Goal: Navigation & Orientation: Find specific page/section

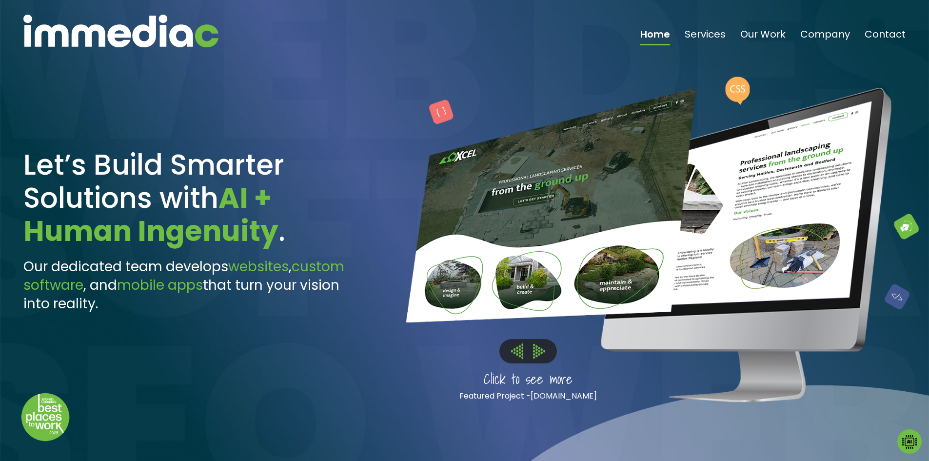
click at [187, 28] on img at bounding box center [120, 31] width 195 height 33
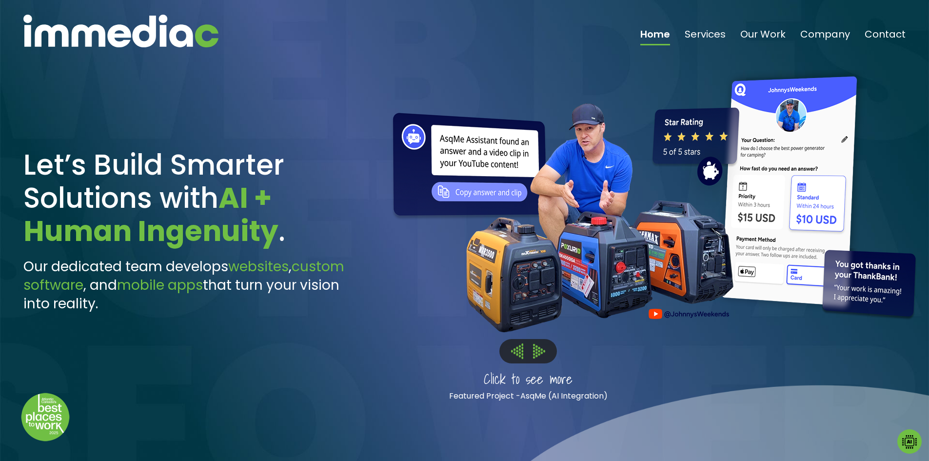
click at [539, 354] on img at bounding box center [539, 351] width 12 height 14
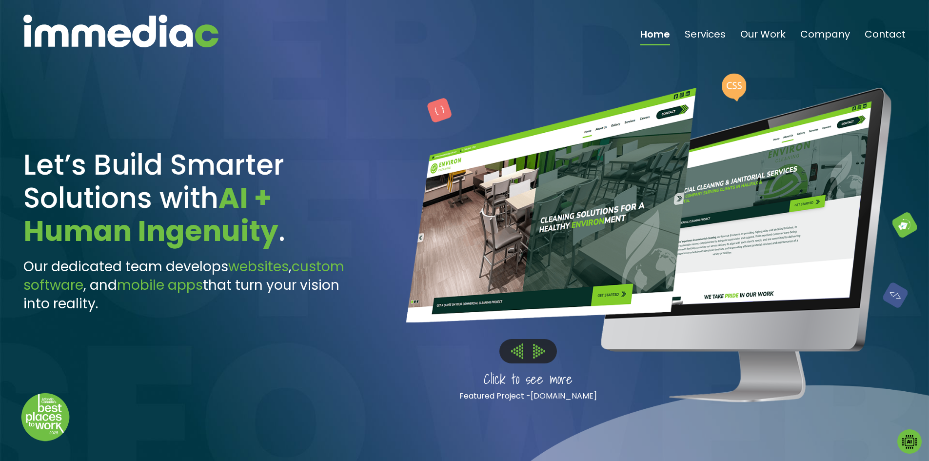
click at [539, 354] on img at bounding box center [539, 351] width 12 height 14
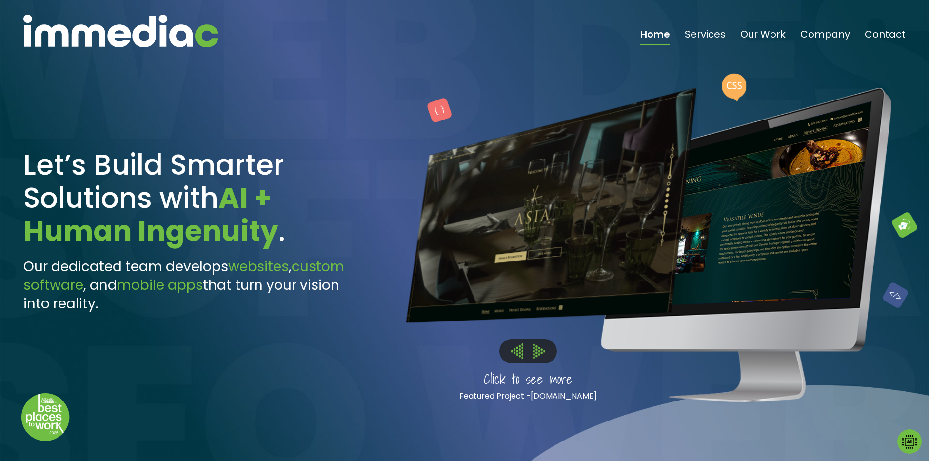
click at [539, 354] on img at bounding box center [539, 351] width 12 height 14
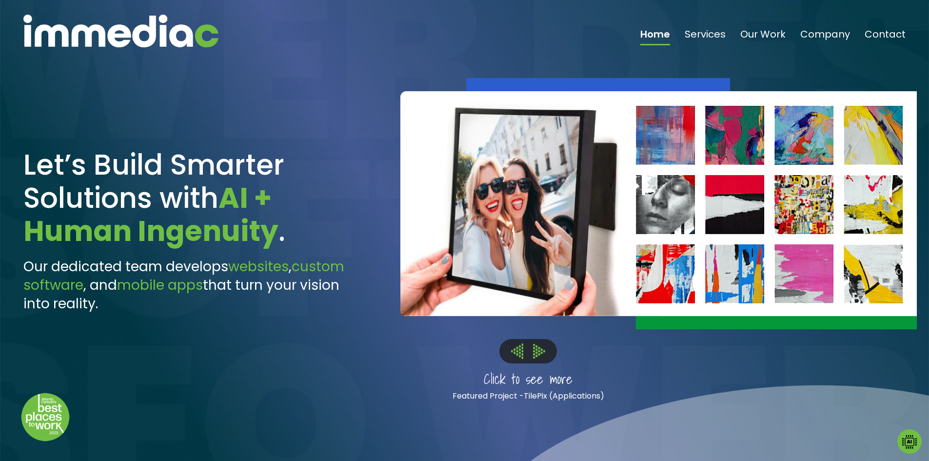
click at [539, 354] on img at bounding box center [539, 351] width 12 height 14
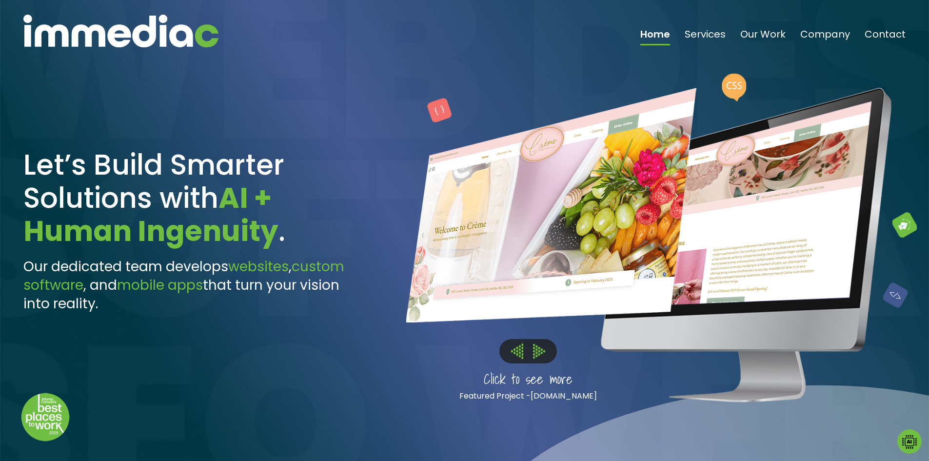
click at [539, 354] on img at bounding box center [539, 351] width 12 height 14
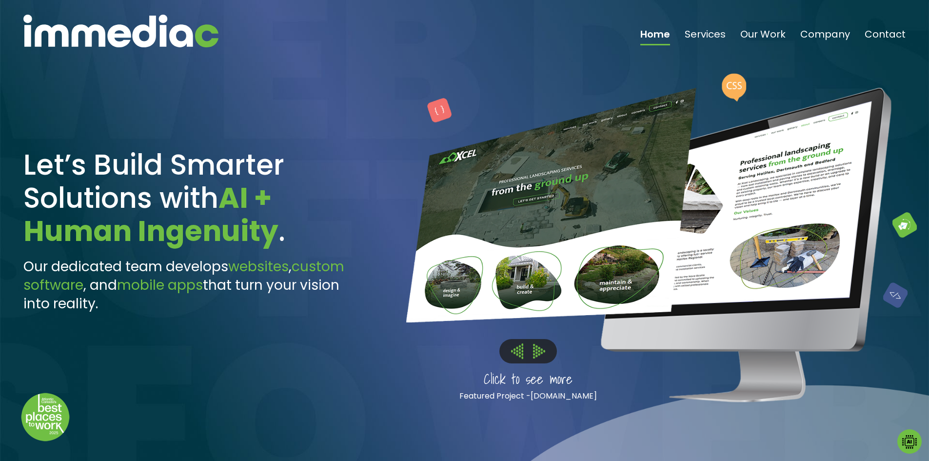
click at [539, 354] on img at bounding box center [539, 351] width 12 height 14
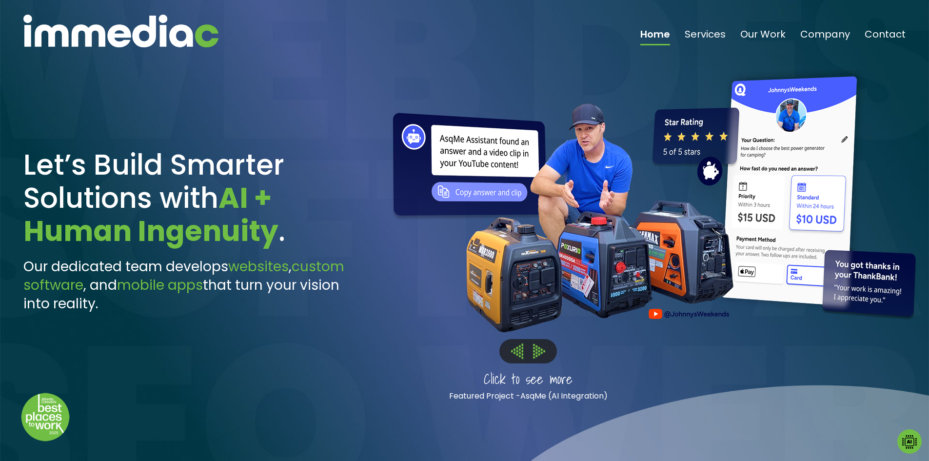
click at [539, 354] on img at bounding box center [539, 351] width 12 height 14
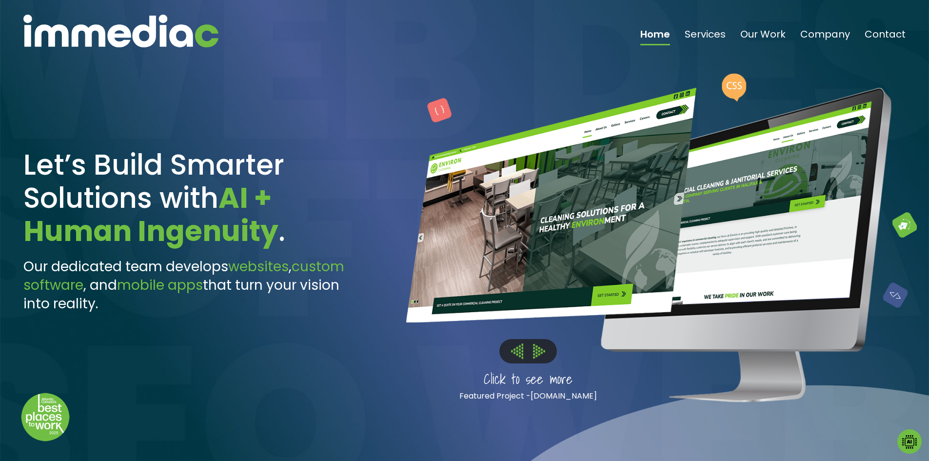
click at [539, 354] on img at bounding box center [539, 351] width 12 height 14
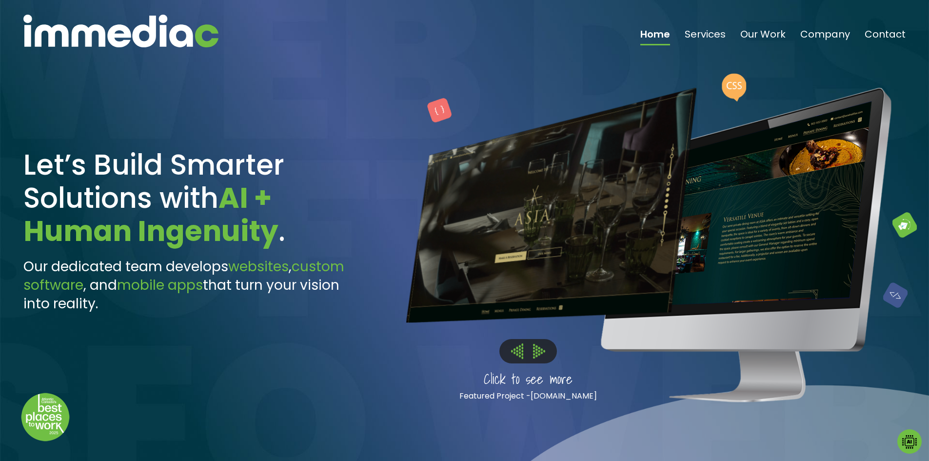
click at [539, 354] on img at bounding box center [539, 351] width 12 height 14
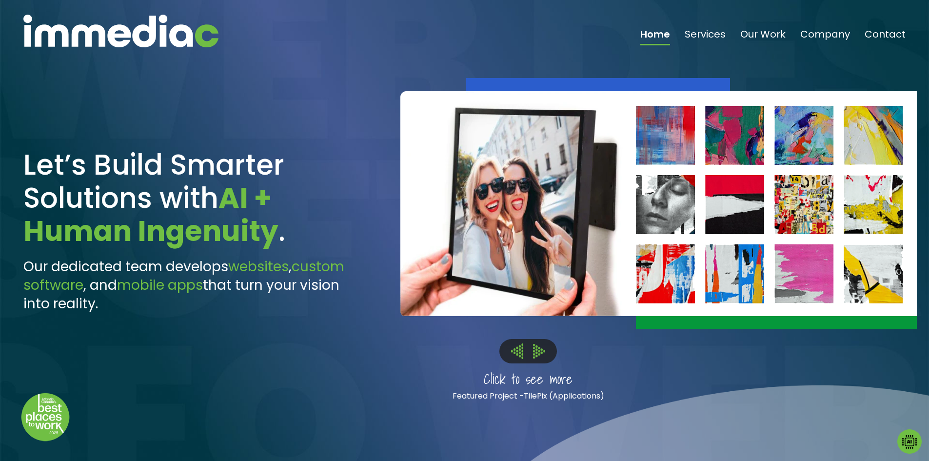
click at [539, 354] on img at bounding box center [539, 351] width 12 height 14
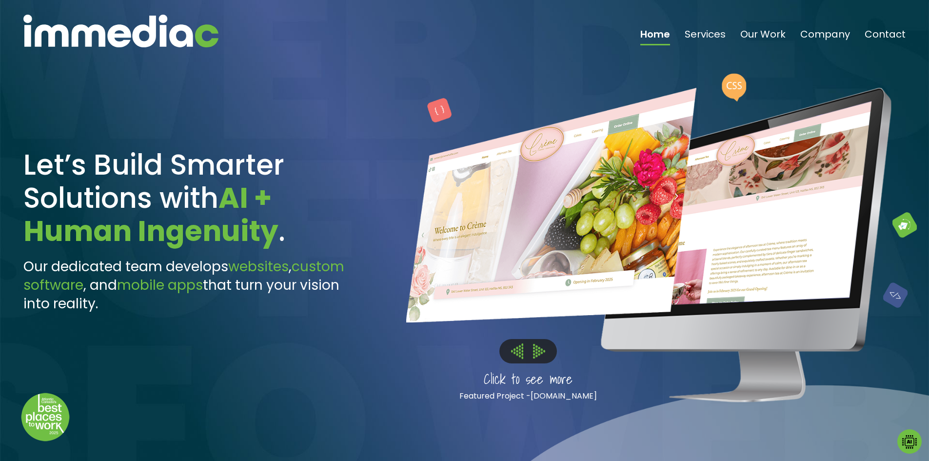
click at [539, 354] on img at bounding box center [539, 351] width 12 height 14
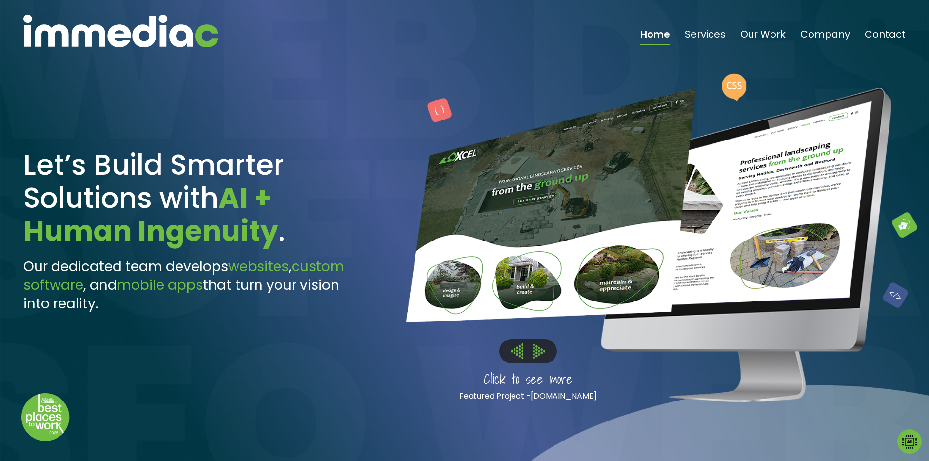
click at [539, 354] on img at bounding box center [539, 351] width 12 height 14
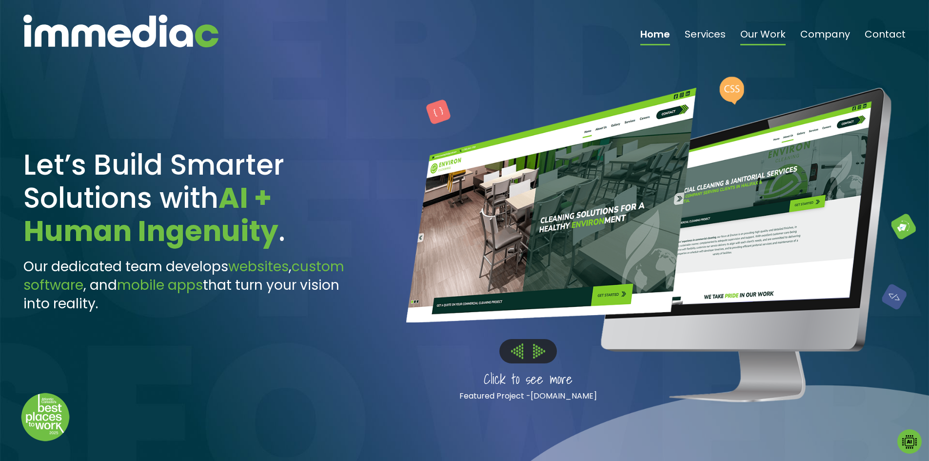
click at [760, 34] on link "Our Work" at bounding box center [762, 37] width 45 height 16
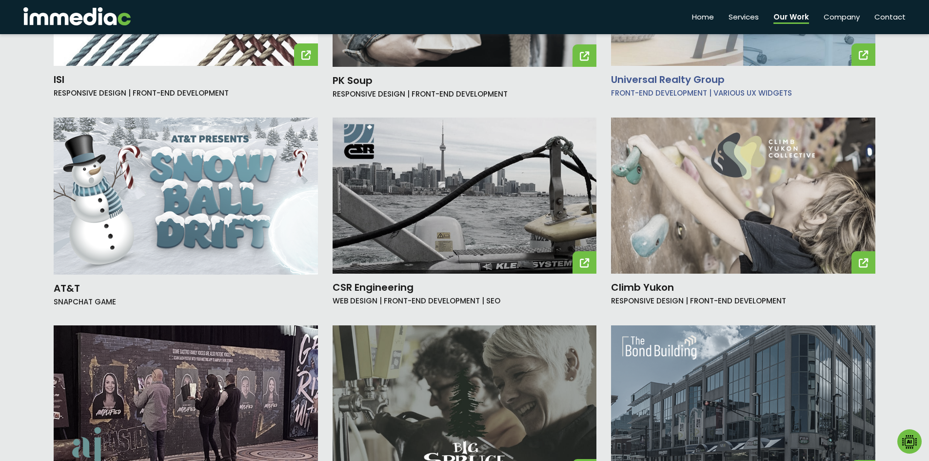
scroll to position [1657, 0]
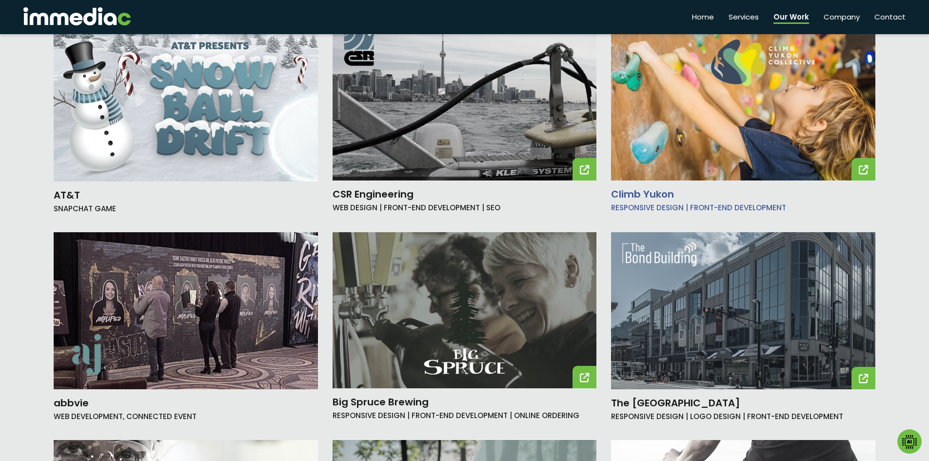
click at [706, 142] on img at bounding box center [743, 102] width 264 height 156
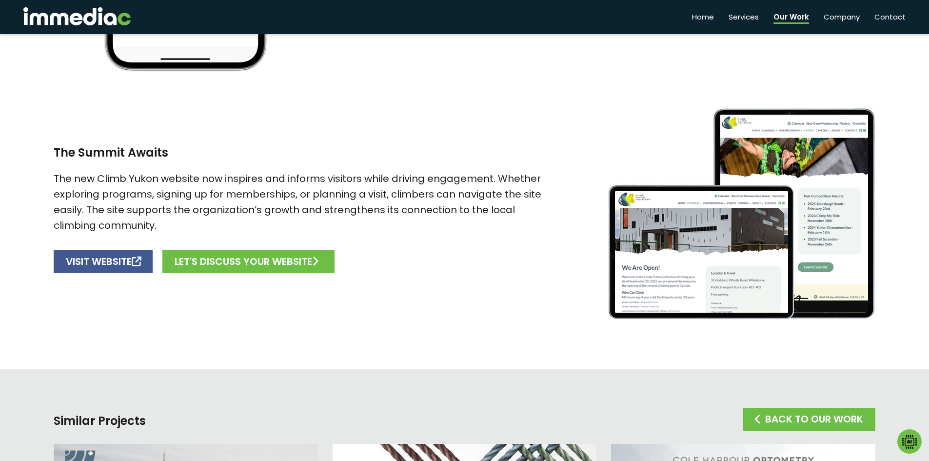
scroll to position [536, 0]
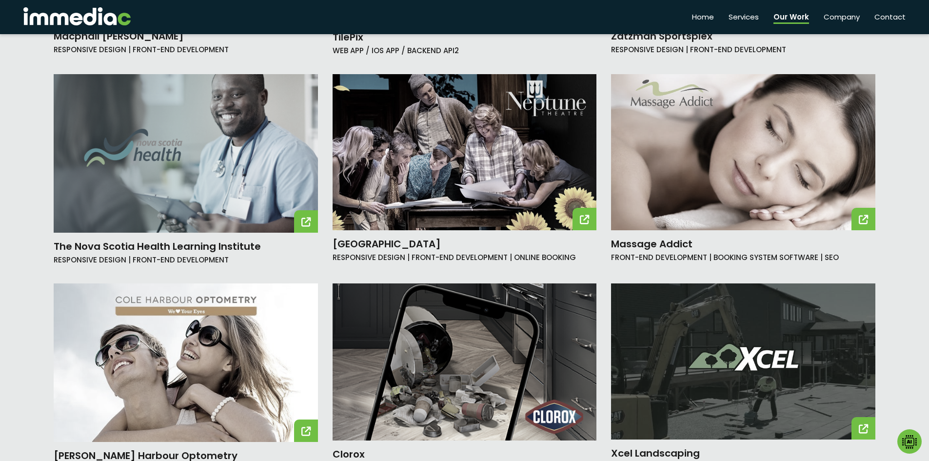
scroll to position [976, 0]
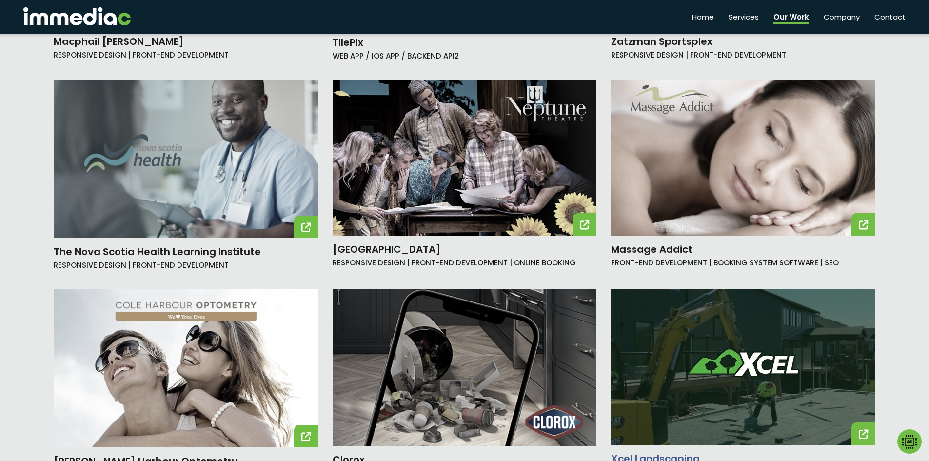
click at [765, 348] on img at bounding box center [743, 367] width 264 height 156
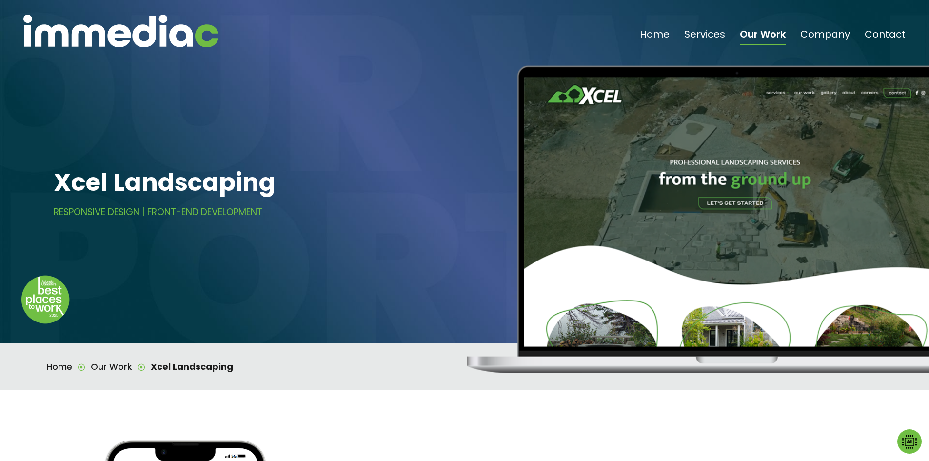
click at [149, 39] on img at bounding box center [120, 31] width 195 height 33
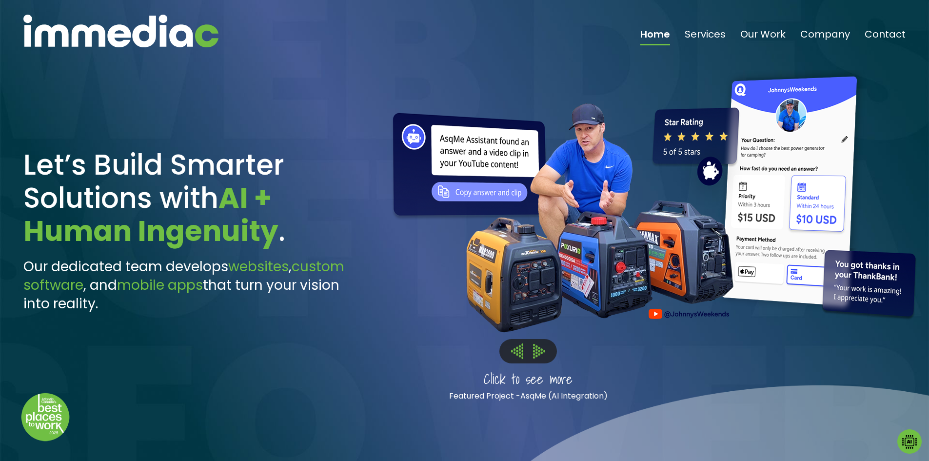
click at [548, 266] on div at bounding box center [648, 236] width 536 height 390
click at [562, 396] on link "AsqMe (AI Integration)" at bounding box center [563, 395] width 87 height 11
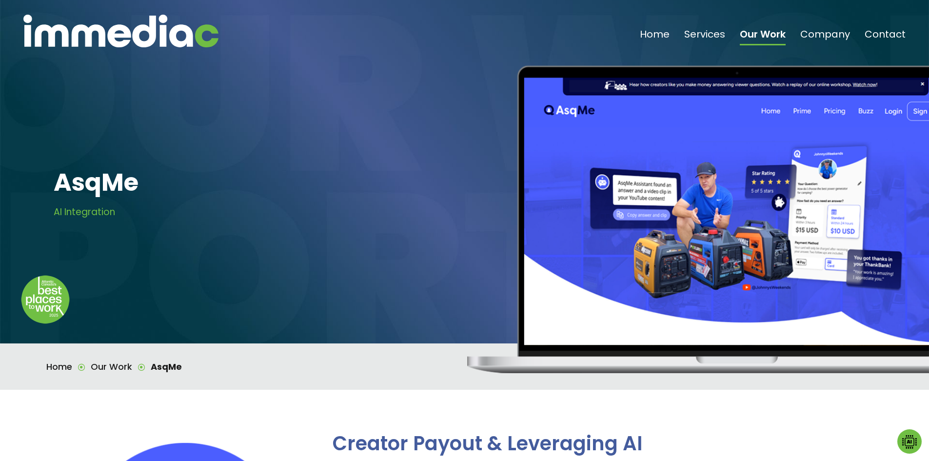
click at [75, 35] on img at bounding box center [120, 31] width 195 height 33
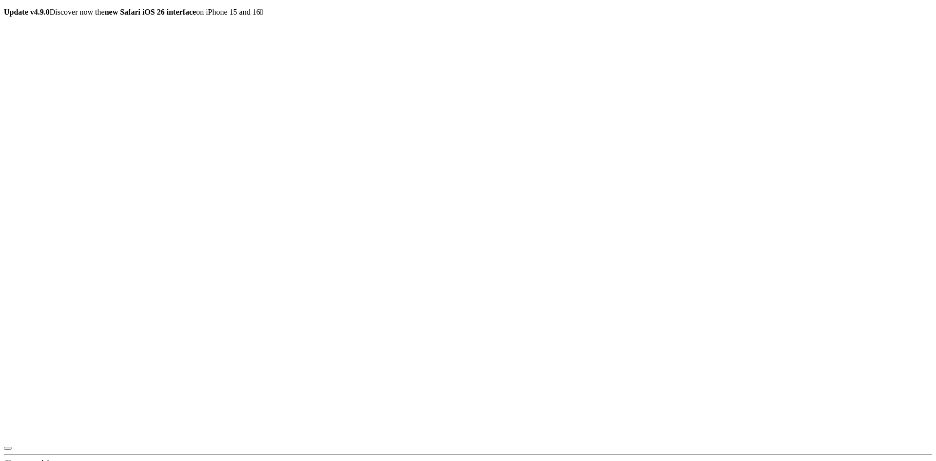
radio input "true"
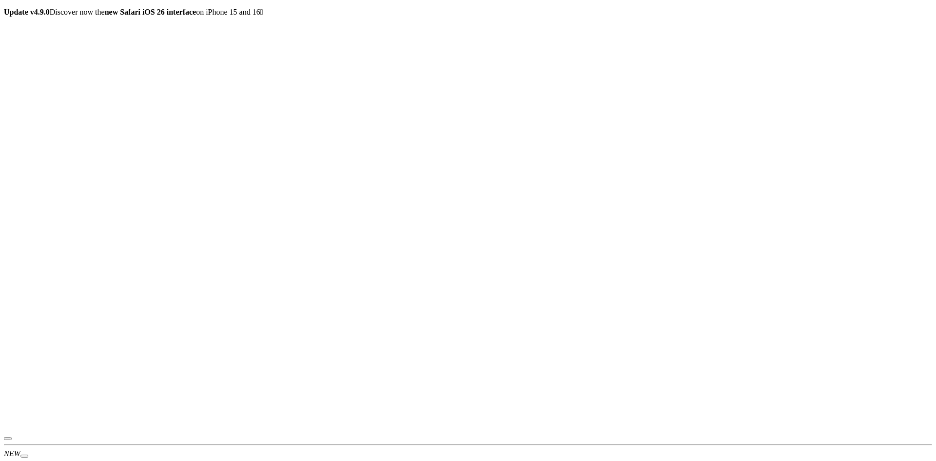
scroll to position [0, 0]
